Goal: Check status: Check status

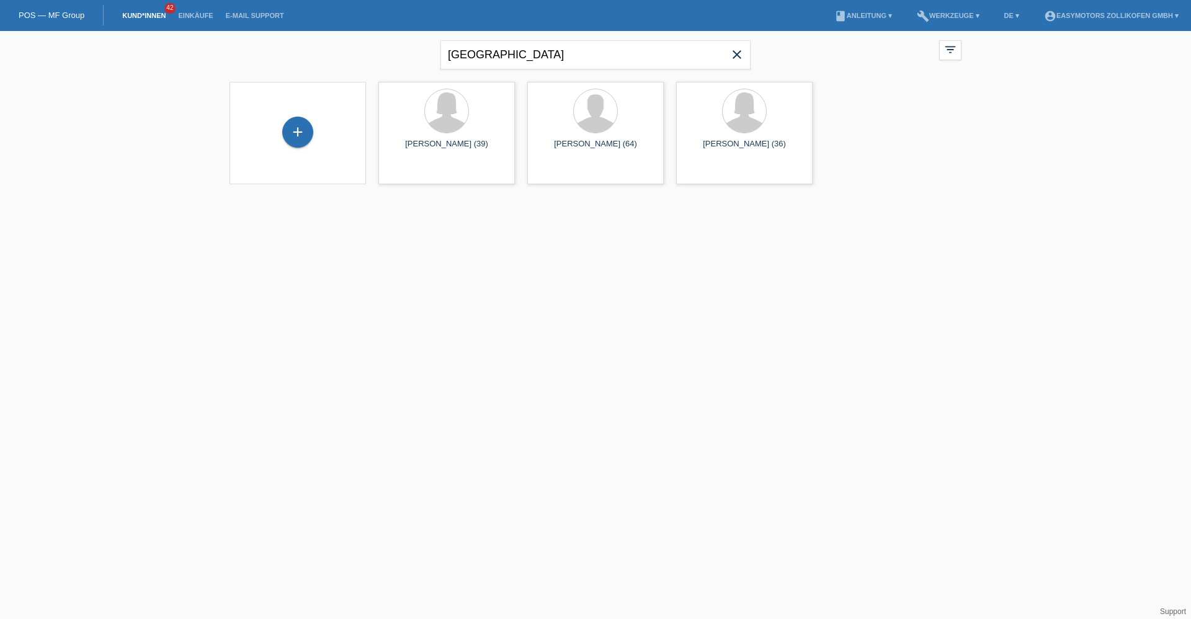
click at [737, 60] on icon "close" at bounding box center [736, 54] width 15 height 15
click at [208, 18] on link "Einkäufe" at bounding box center [195, 15] width 47 height 7
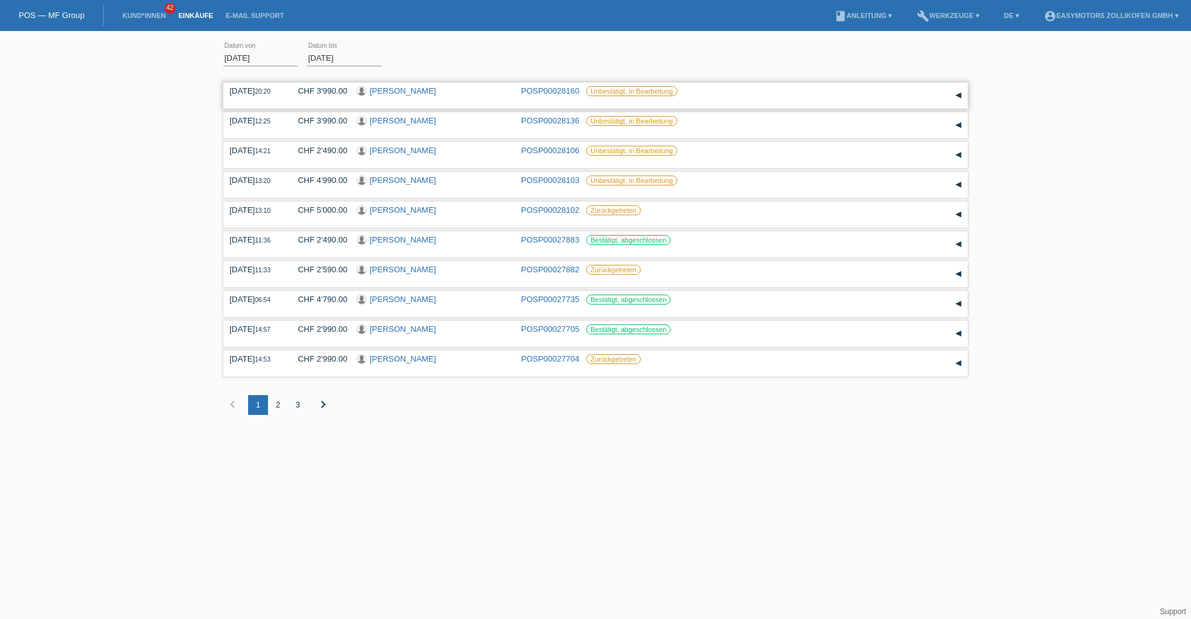
click at [436, 91] on link "Michelle Anastasia Schmid" at bounding box center [403, 90] width 66 height 9
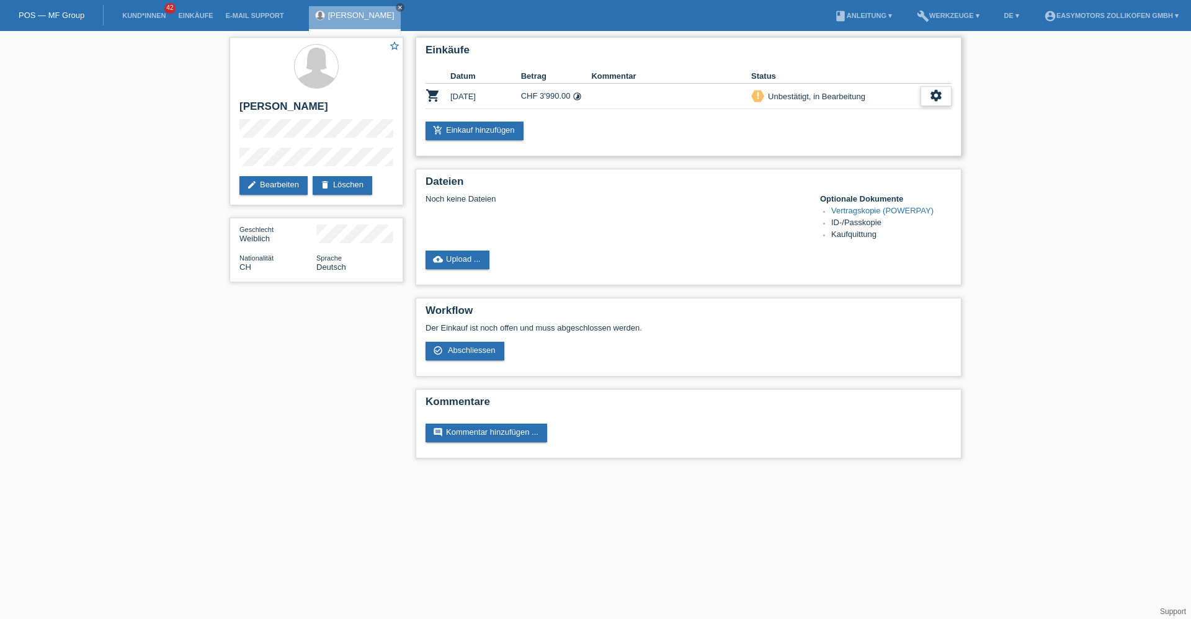
click at [944, 102] on div "settings" at bounding box center [936, 96] width 31 height 20
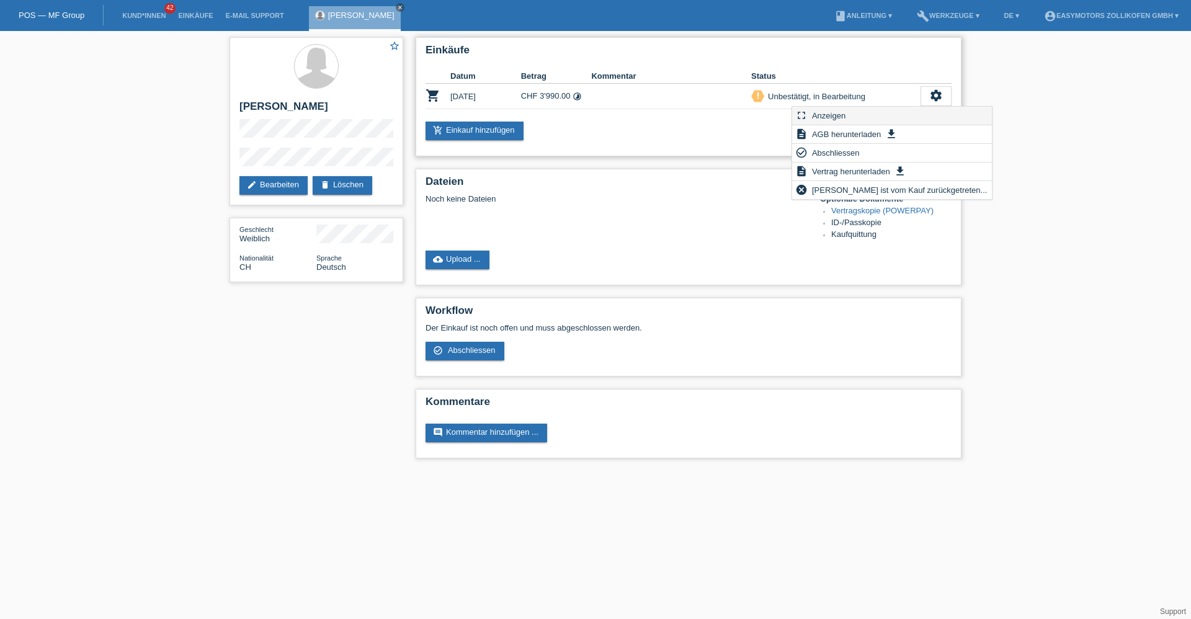
click at [911, 120] on div "fullscreen Anzeigen" at bounding box center [892, 116] width 200 height 19
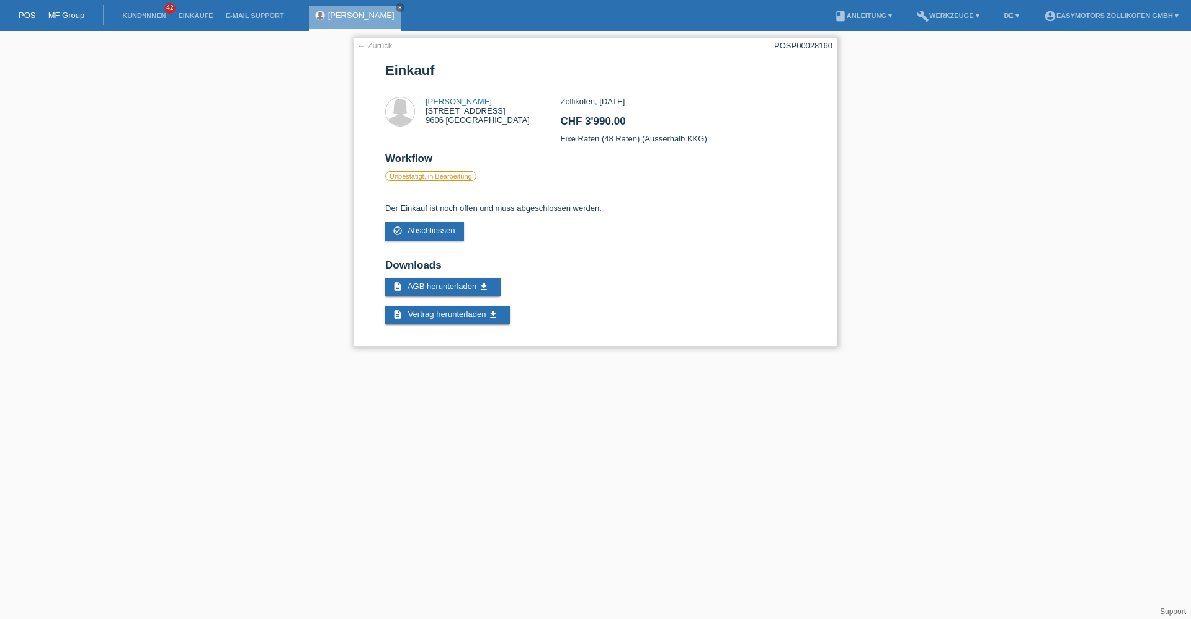
click at [378, 44] on link "← Zurück" at bounding box center [374, 45] width 35 height 9
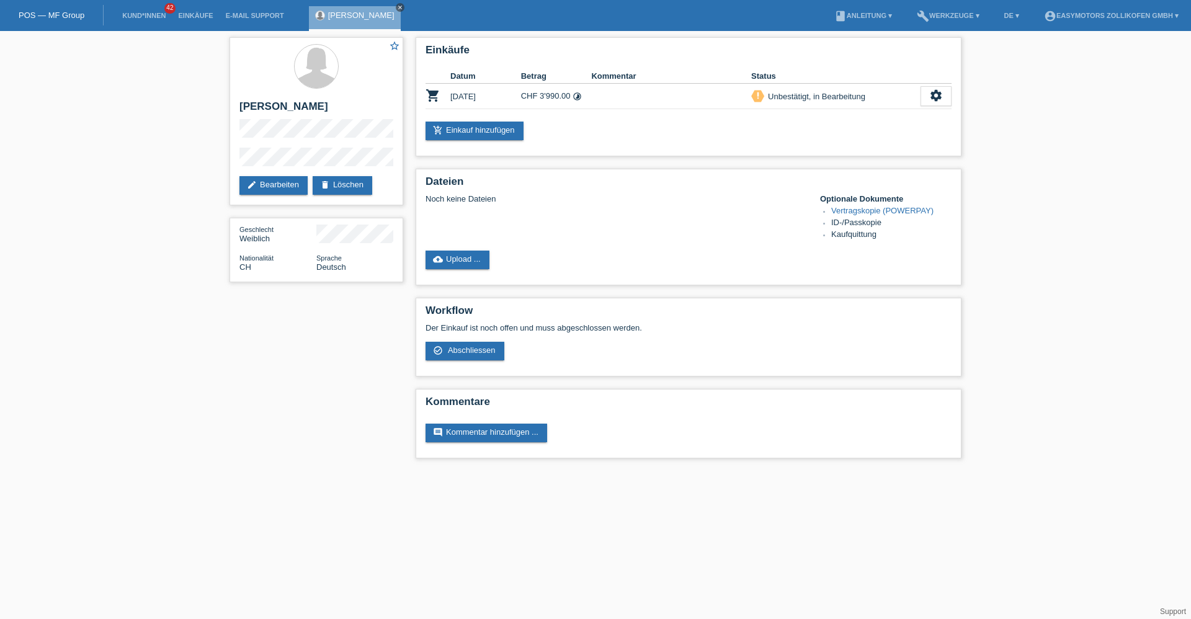
click at [403, 7] on icon "close" at bounding box center [400, 7] width 6 height 6
